Goal: Check status: Check status

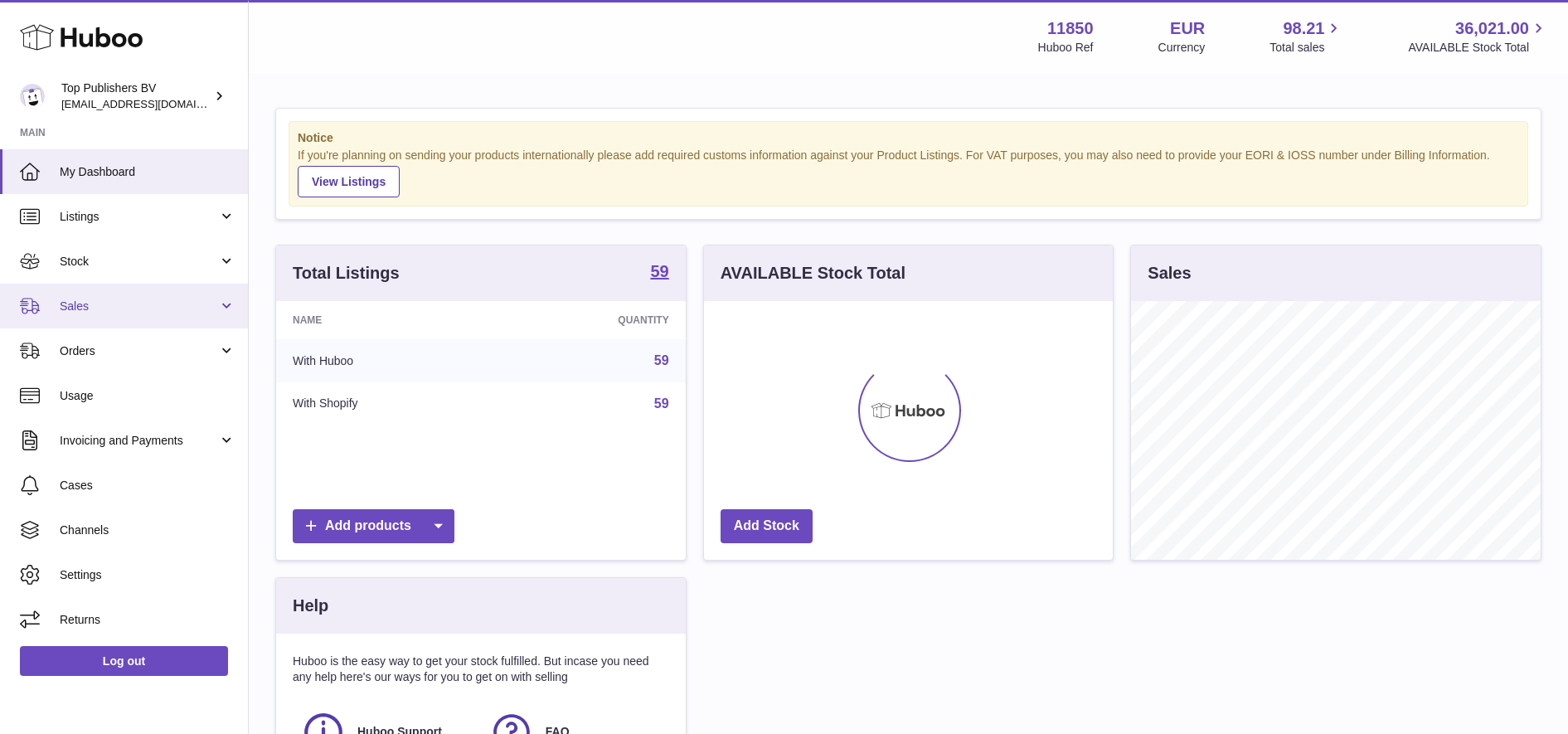
scroll to position [259, 409]
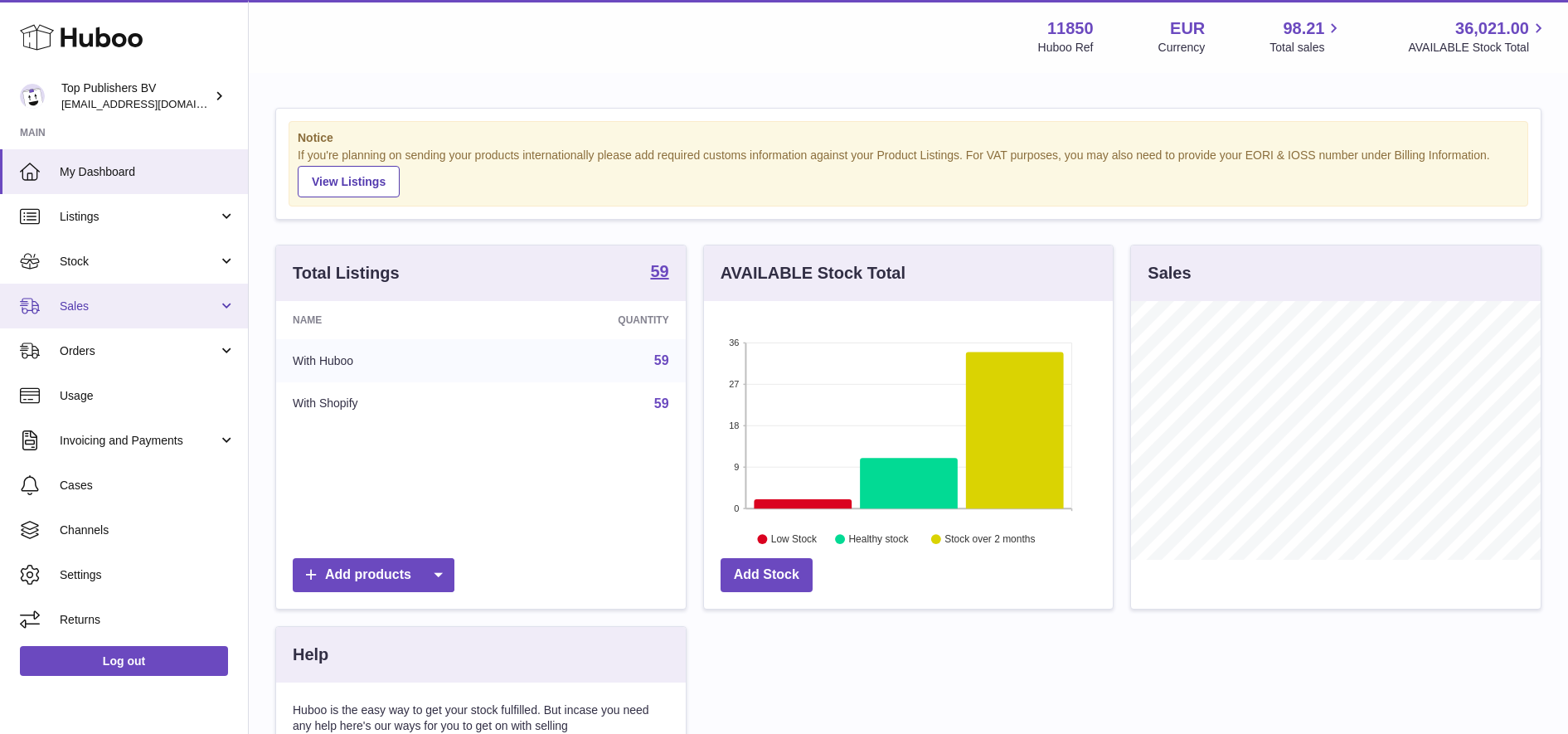
click at [145, 308] on span "Sales" at bounding box center [139, 306] width 158 height 16
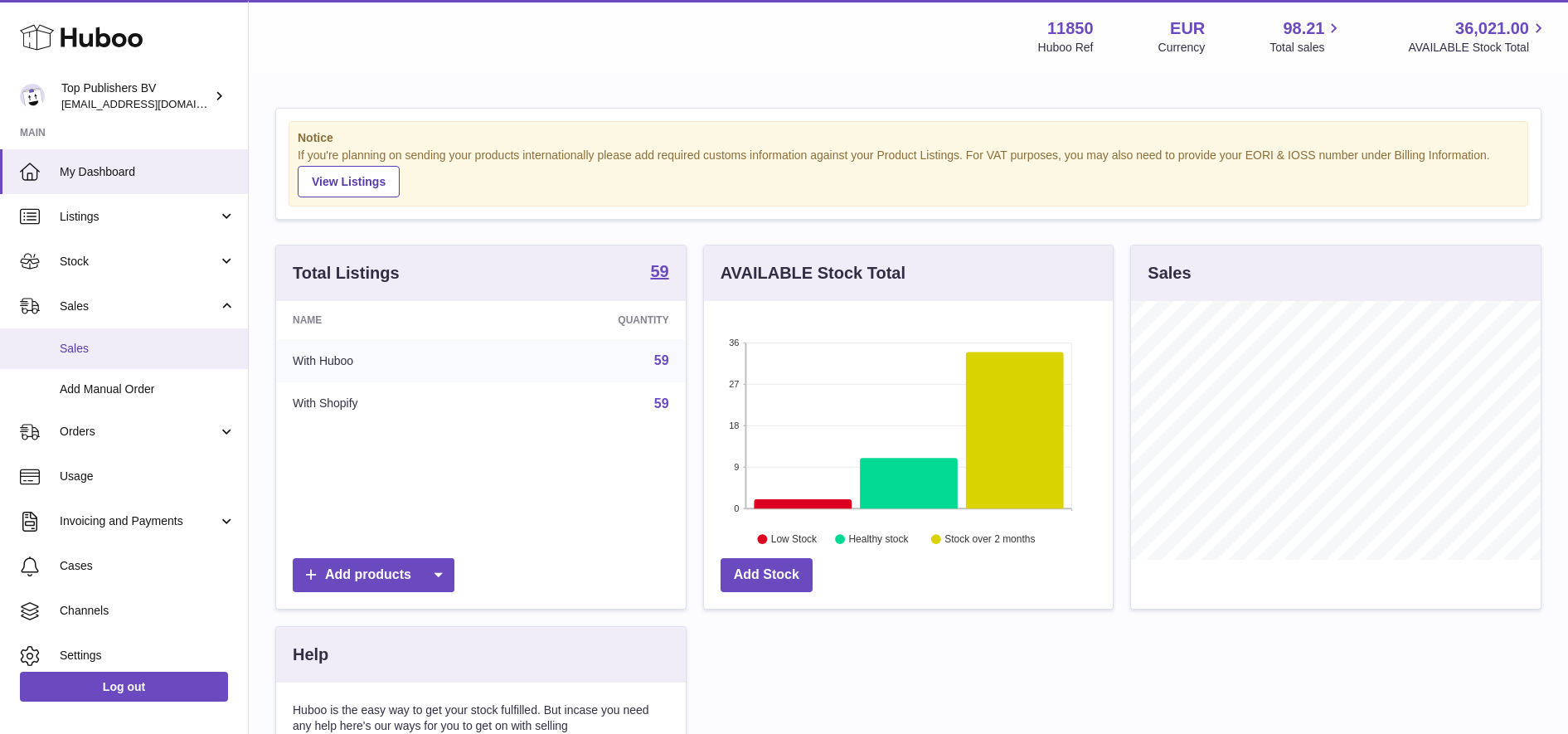
click at [140, 352] on span "Sales" at bounding box center [147, 349] width 175 height 16
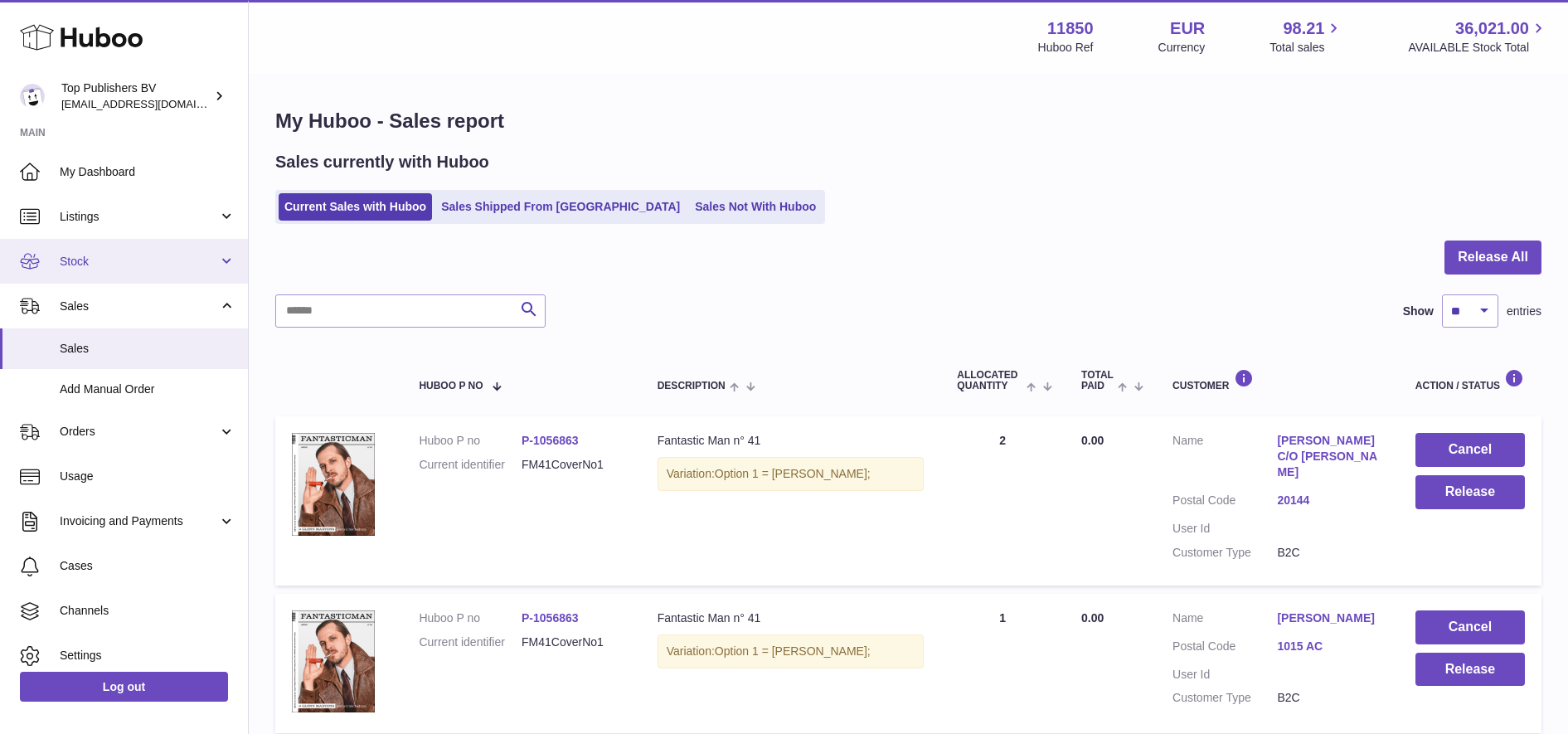
click at [172, 262] on span "Stock" at bounding box center [139, 262] width 158 height 16
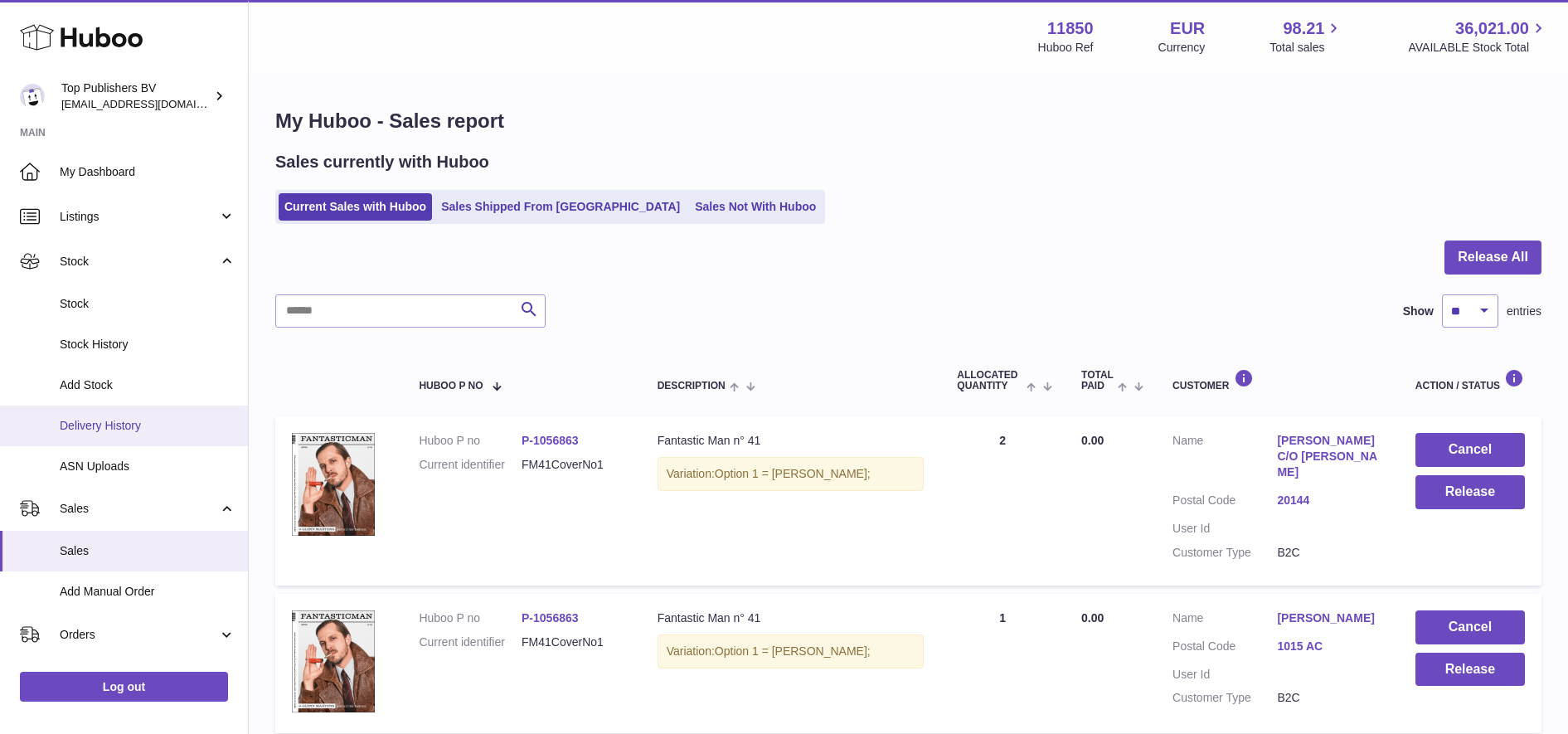
click at [142, 422] on span "Delivery History" at bounding box center [147, 426] width 175 height 16
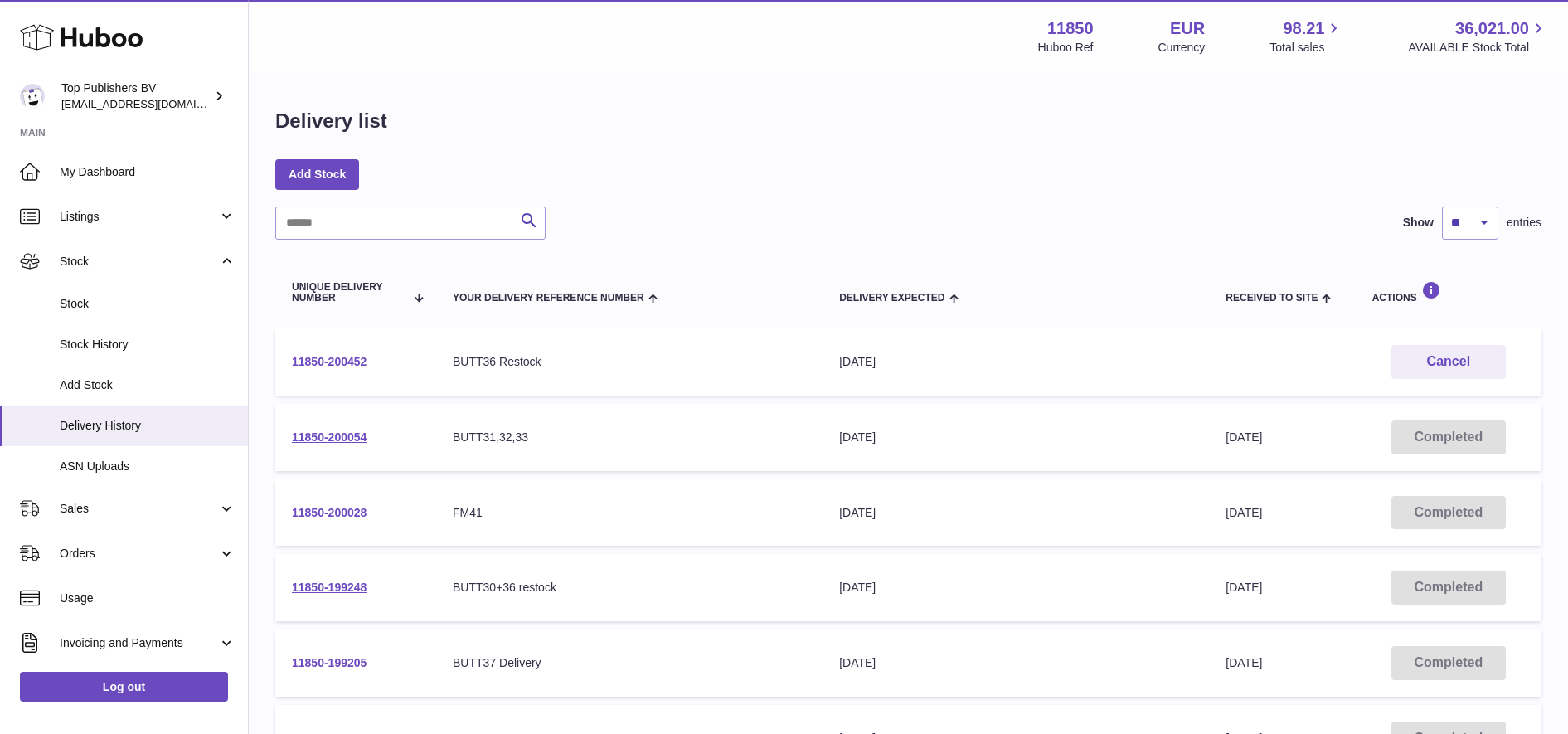
click at [371, 242] on div "Search Show ** ** ** *** entries Unique Delivery Number Your Delivery Reference…" at bounding box center [908, 658] width 1266 height 904
click at [368, 227] on input "text" at bounding box center [410, 222] width 270 height 33
paste input "**********"
type input "**********"
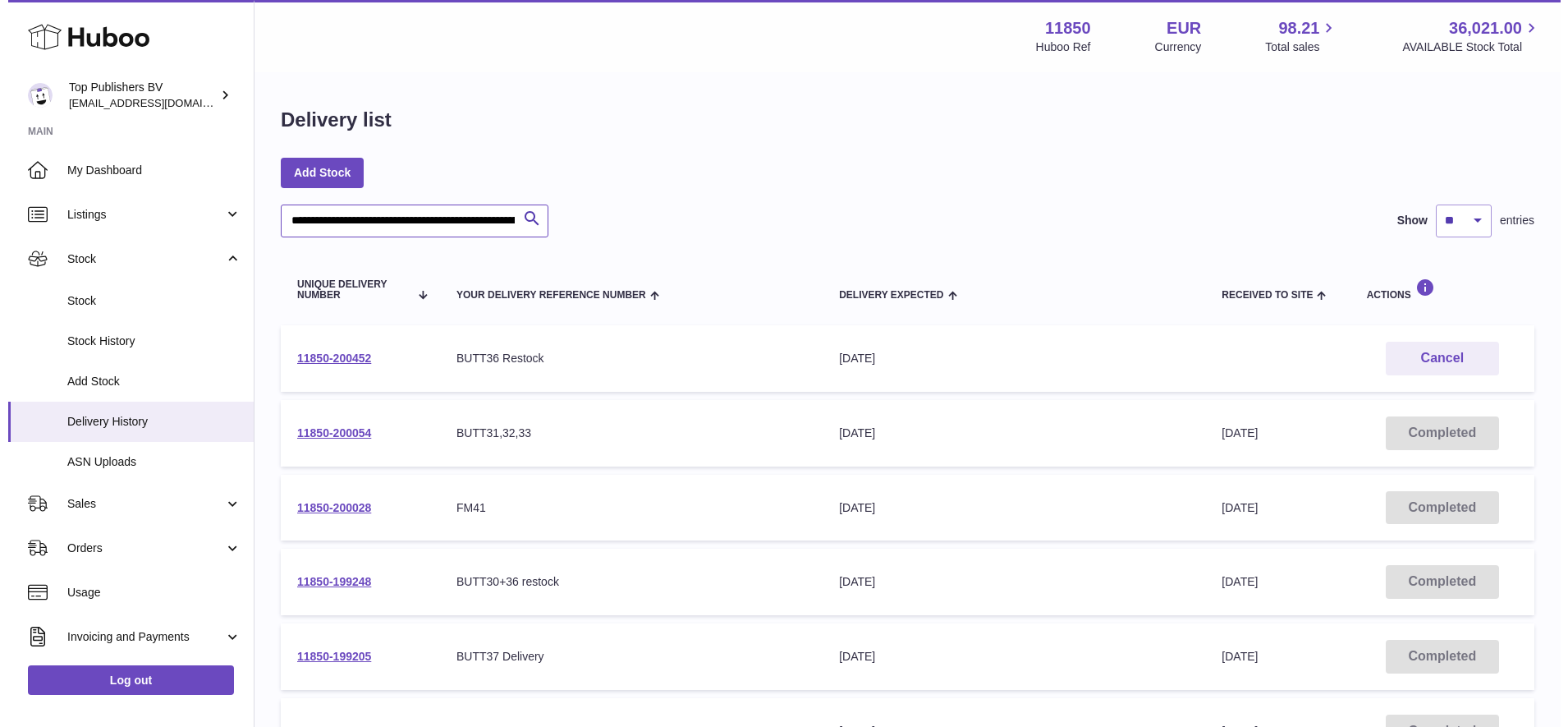
scroll to position [0, 130]
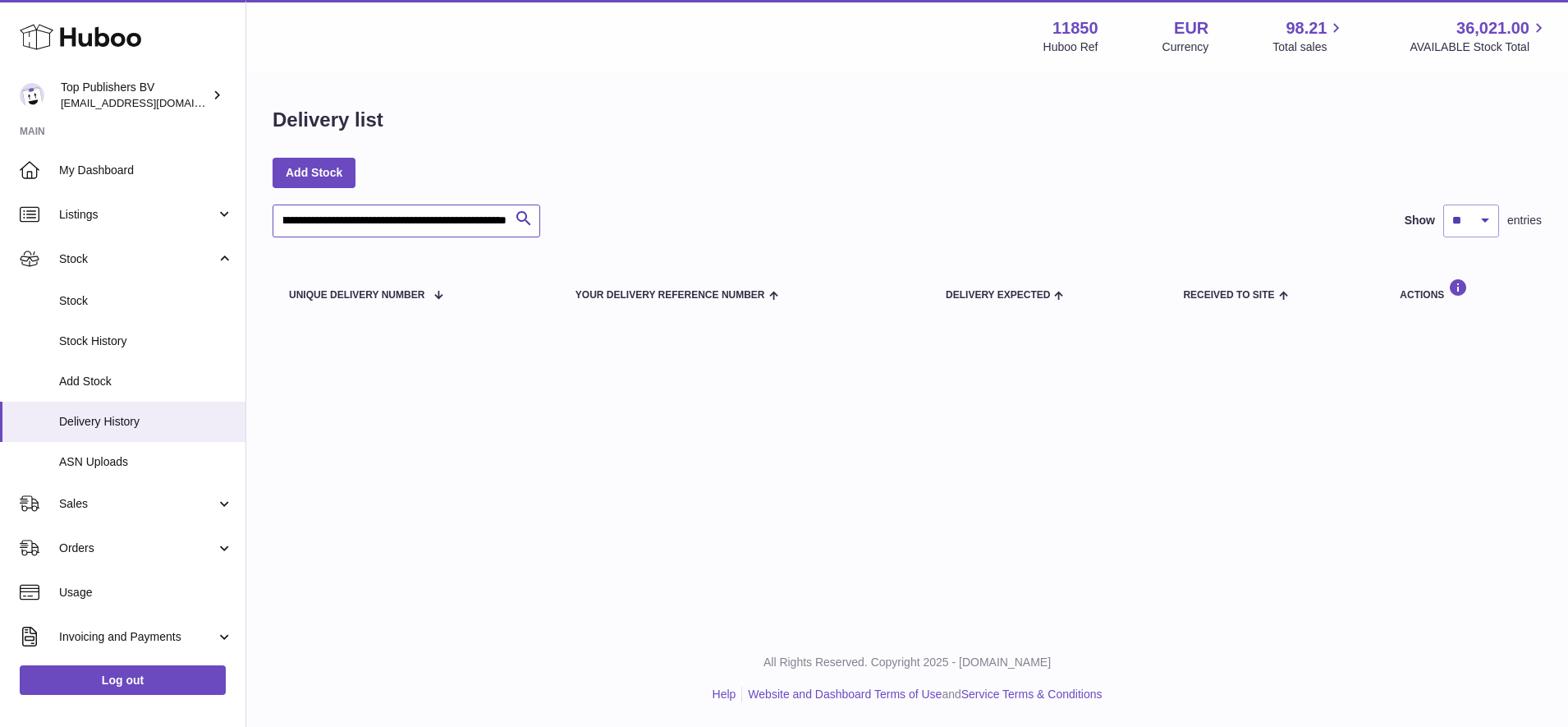
click at [365, 225] on input "**********" at bounding box center [406, 220] width 268 height 32
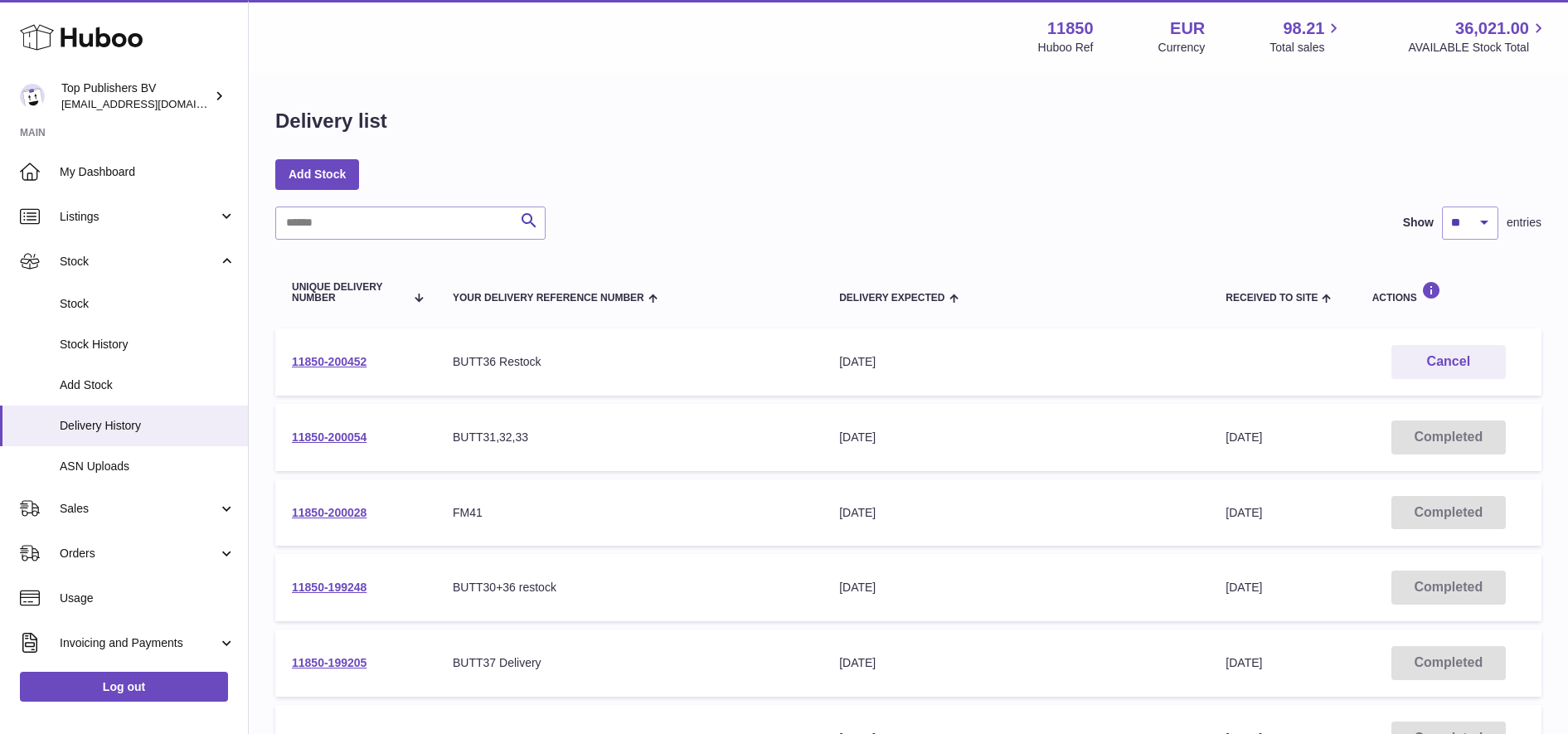
drag, startPoint x: 368, startPoint y: 227, endPoint x: 746, endPoint y: 187, distance: 380.1
click at [746, 187] on div "Menu Huboo 11850 Huboo Ref EUR Currency 98.21 Total sales 36,021.00 AVAILABLE S…" at bounding box center [908, 578] width 1319 height 1157
click at [746, 187] on div "Add Stock" at bounding box center [908, 174] width 1266 height 30
click at [956, 171] on div "Add Stock" at bounding box center [908, 174] width 1266 height 30
click at [331, 369] on td "11850-200452" at bounding box center [356, 362] width 160 height 67
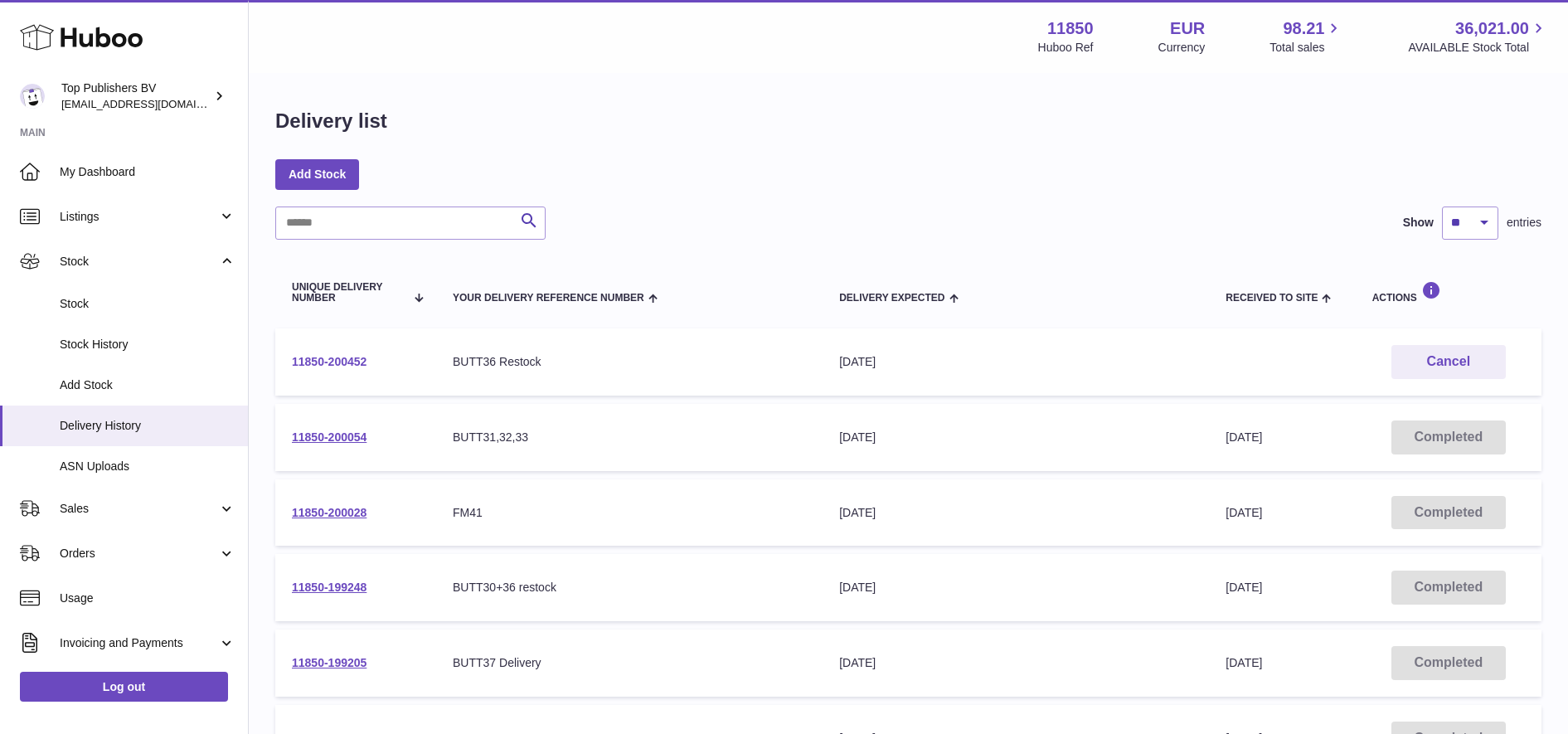
click at [333, 363] on link "11850-200452" at bounding box center [329, 361] width 74 height 13
click at [321, 430] on link "11850-200054" at bounding box center [329, 436] width 74 height 13
click at [351, 521] on td "11850-200028" at bounding box center [356, 513] width 160 height 67
click at [353, 494] on td "11850-200028" at bounding box center [356, 513] width 160 height 67
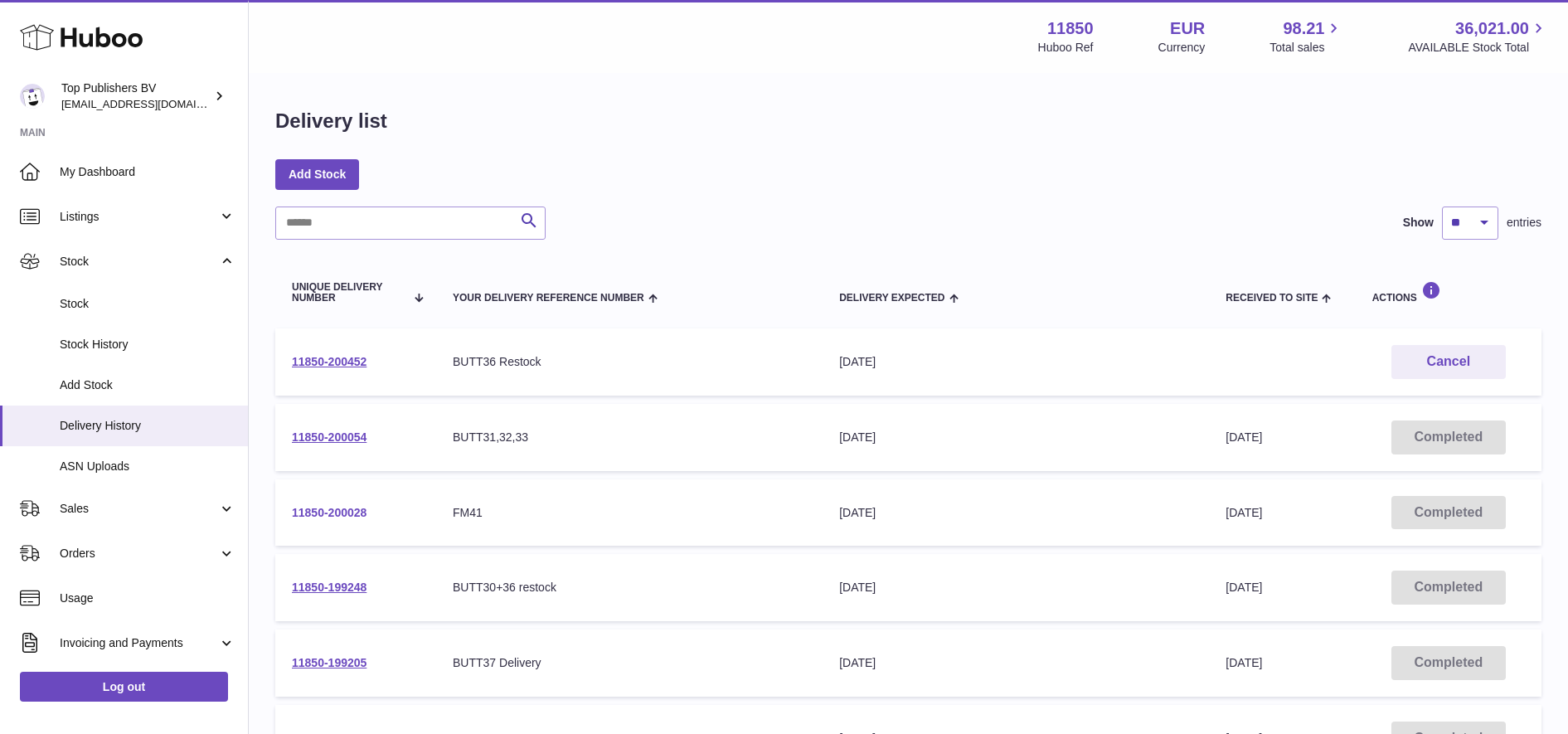
click at [354, 506] on link "11850-200028" at bounding box center [329, 512] width 74 height 13
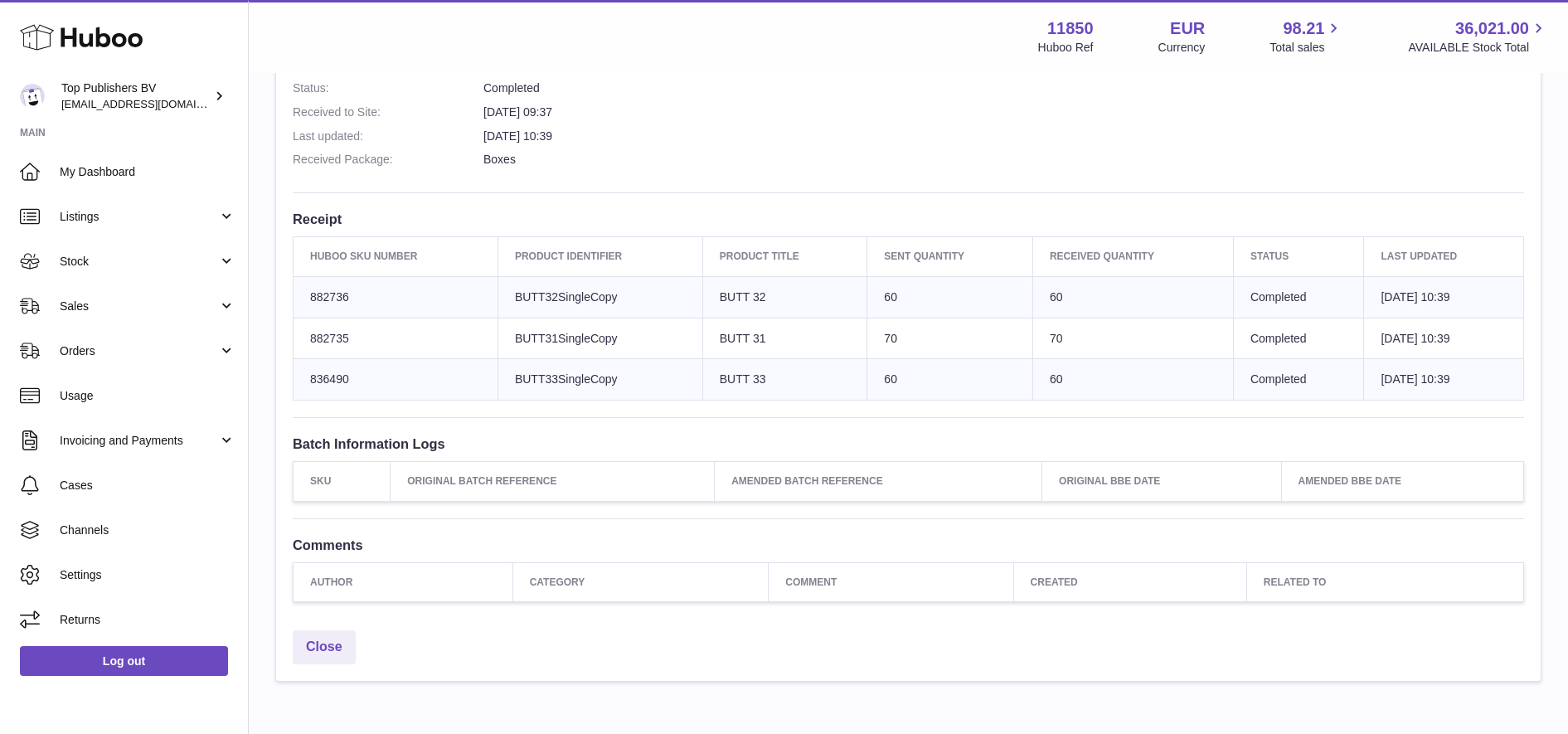
scroll to position [475, 0]
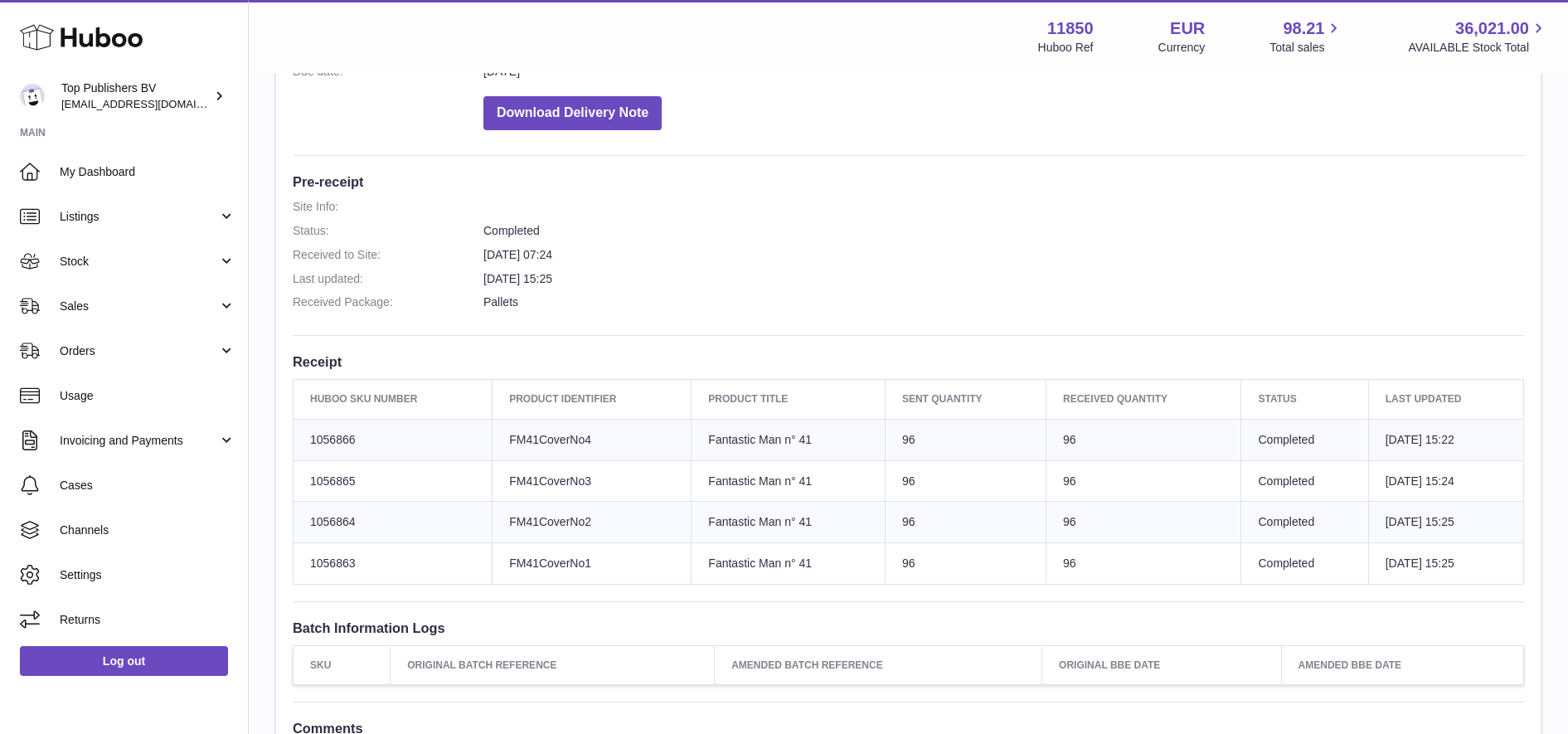
scroll to position [334, 0]
click at [1046, 444] on td "96" at bounding box center [1143, 438] width 195 height 42
click at [328, 429] on td "Huboo SKU Number 1056866" at bounding box center [392, 438] width 199 height 42
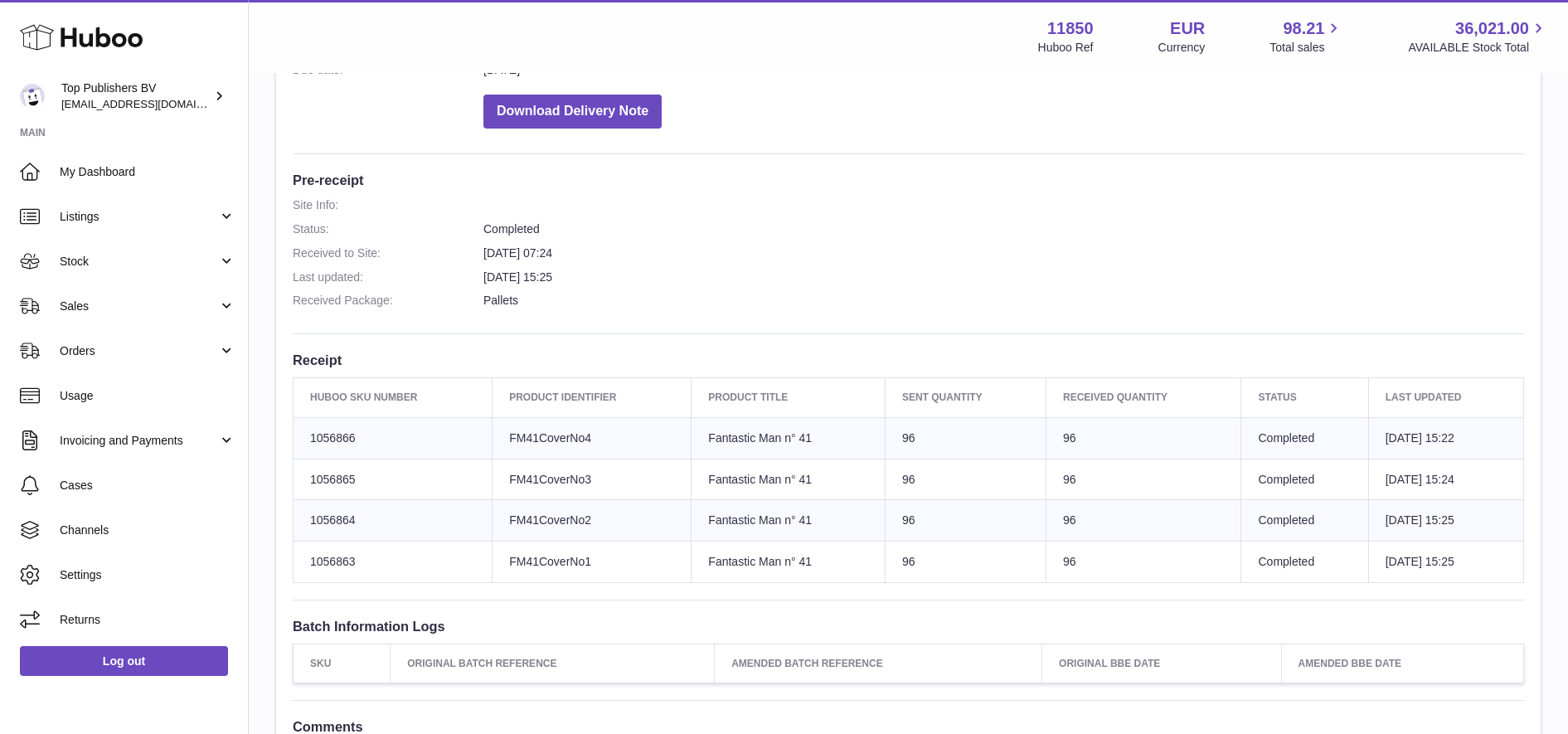
click at [328, 429] on td "Huboo SKU Number 1056866" at bounding box center [392, 438] width 199 height 42
copy td "1056866"
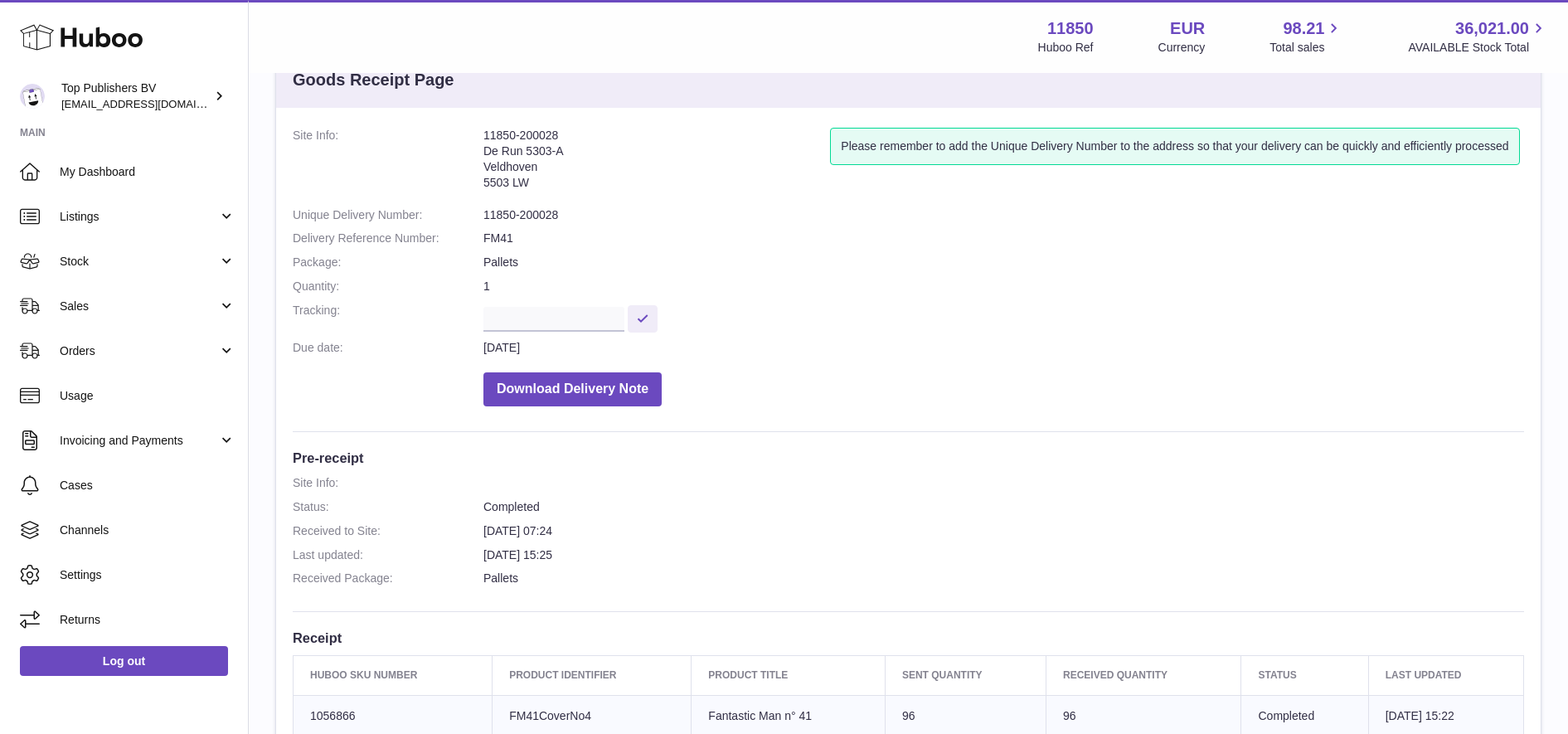
scroll to position [0, 0]
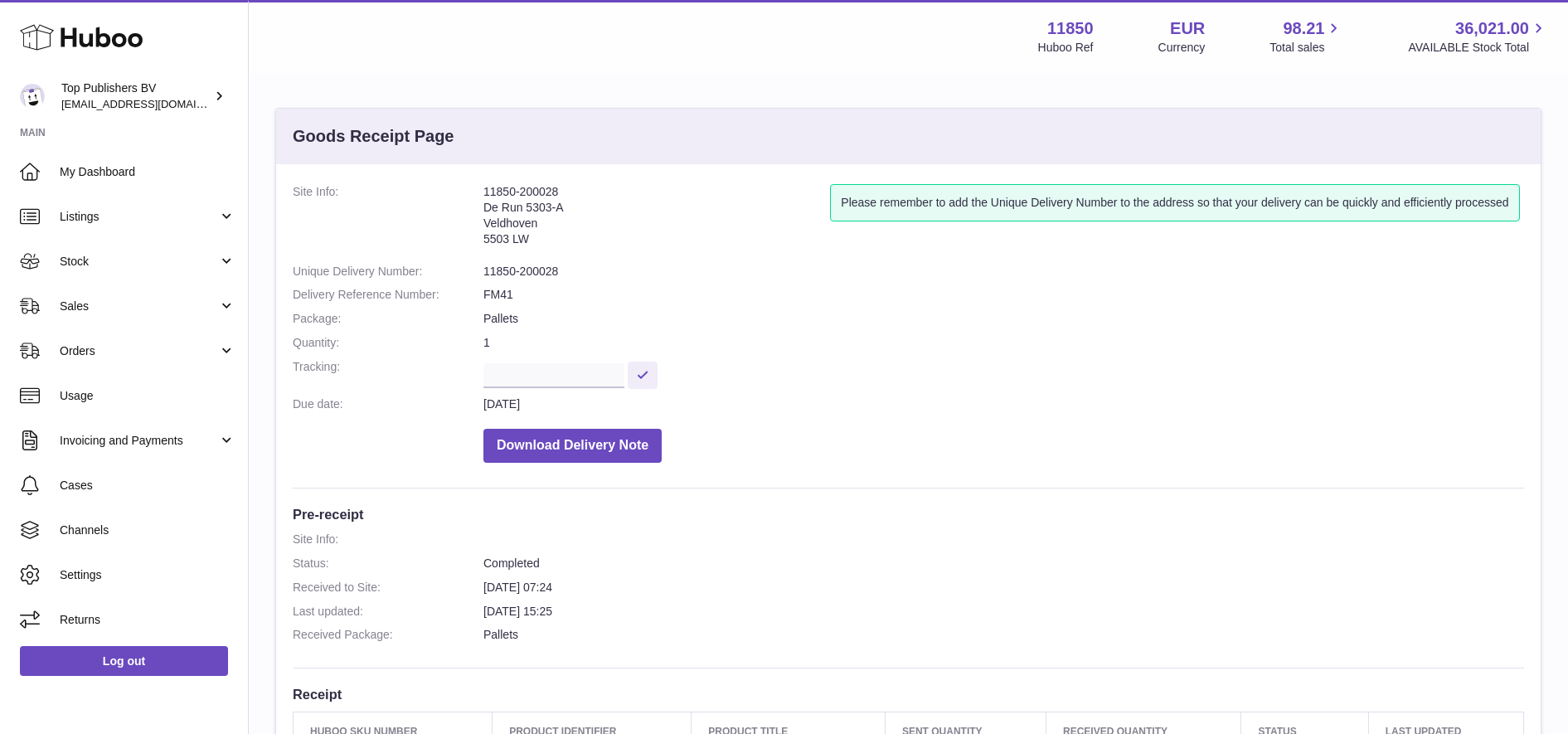
drag, startPoint x: 328, startPoint y: 429, endPoint x: 574, endPoint y: 196, distance: 338.8
click at [574, 196] on address "11850-200028 De Run 5303-A Veldhoven 5503 LW" at bounding box center [657, 220] width 347 height 71
drag, startPoint x: 569, startPoint y: 190, endPoint x: 426, endPoint y: 172, distance: 144.1
click at [426, 172] on div "Site Info: 11850-200028 De Run 5303-A Veldhoven 5503 LW Please remember to add …" at bounding box center [908, 652] width 1264 height 975
copy dl "11850-200028"
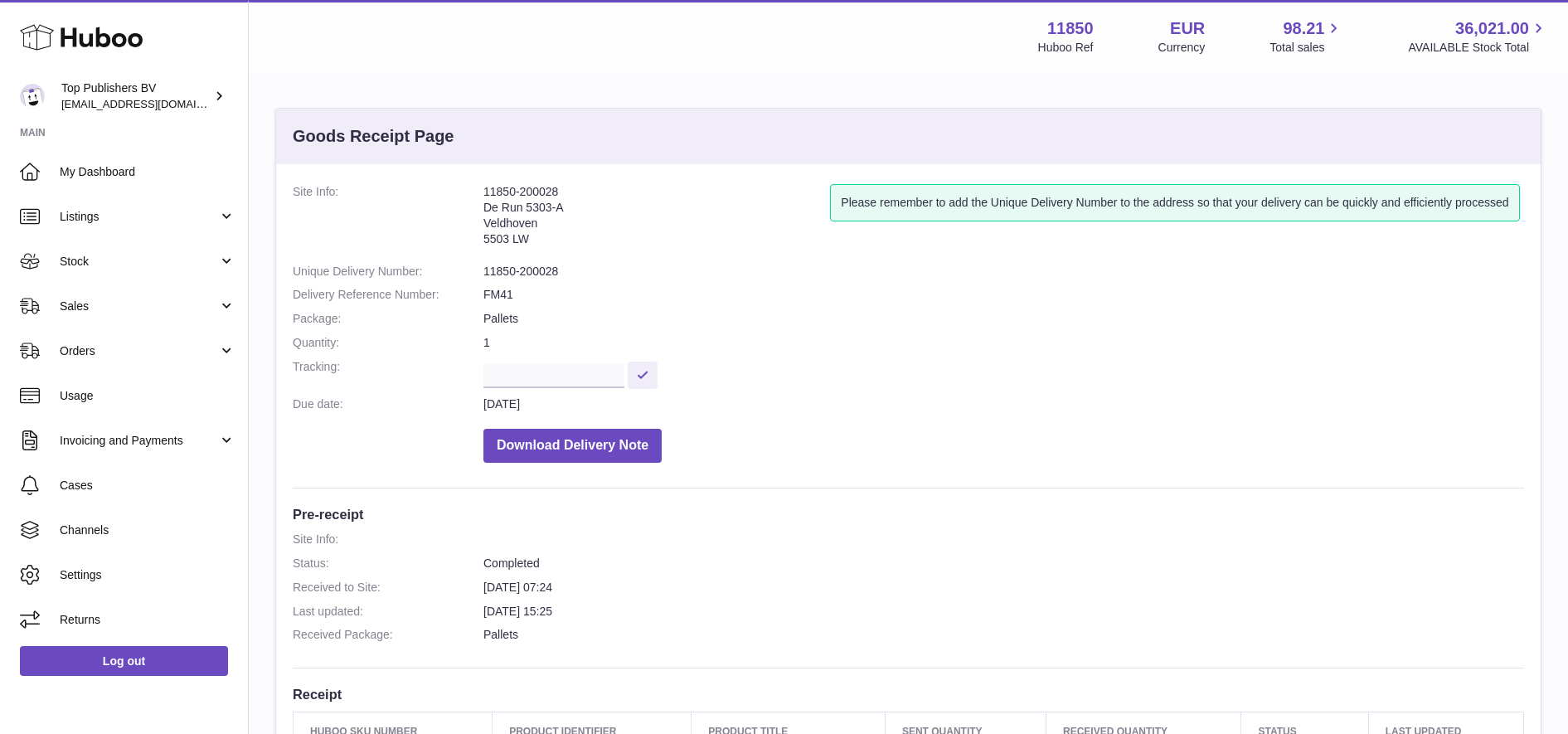
click at [530, 176] on div "Site Info: 11850-200028 De Run 5303-A Veldhoven 5503 LW Please remember to add …" at bounding box center [908, 652] width 1264 height 975
click at [538, 184] on address "11850-200028 De Run 5303-A Veldhoven 5503 LW" at bounding box center [657, 220] width 347 height 71
copy address "200028"
